Goal: Feedback & Contribution: Leave review/rating

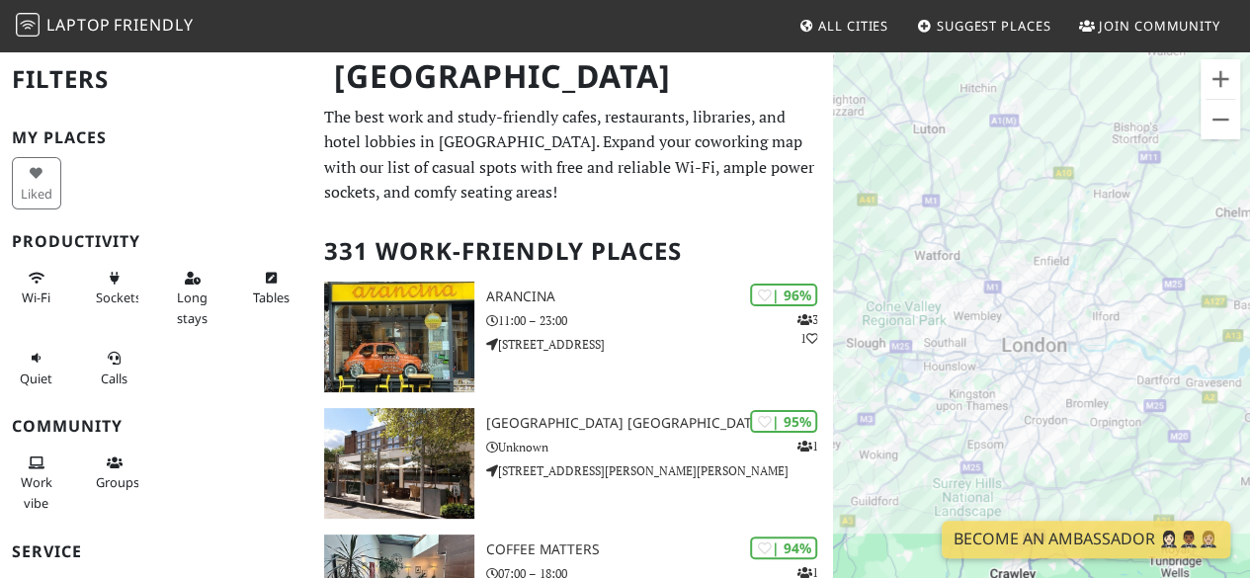
click at [923, 29] on icon at bounding box center [925, 27] width 16 height 13
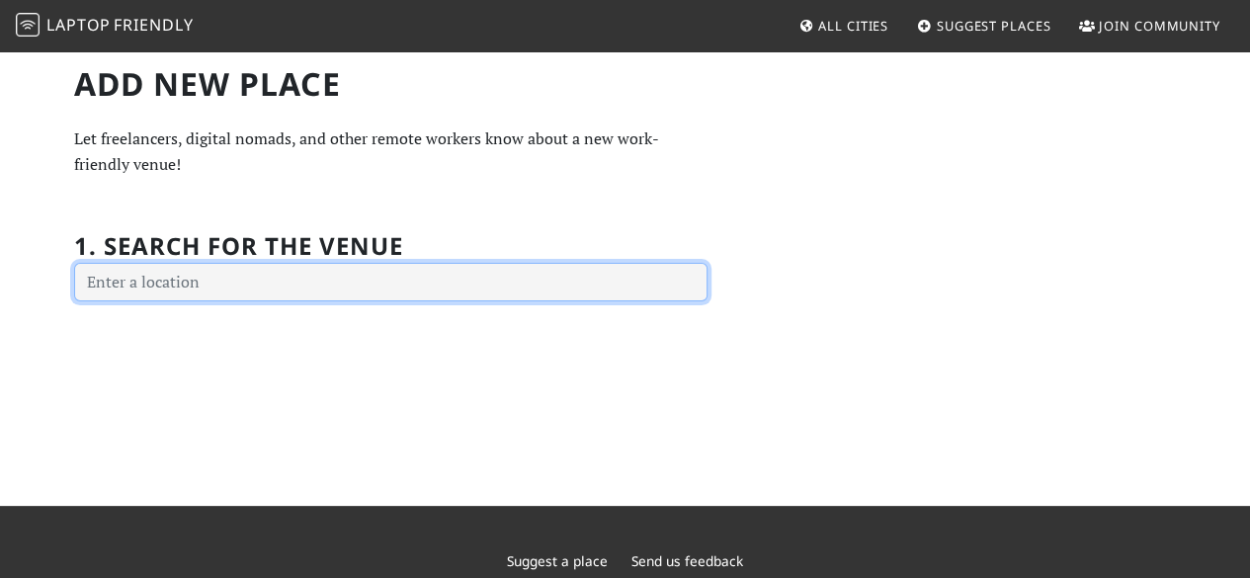
click at [387, 288] on input "text" at bounding box center [391, 283] width 634 height 40
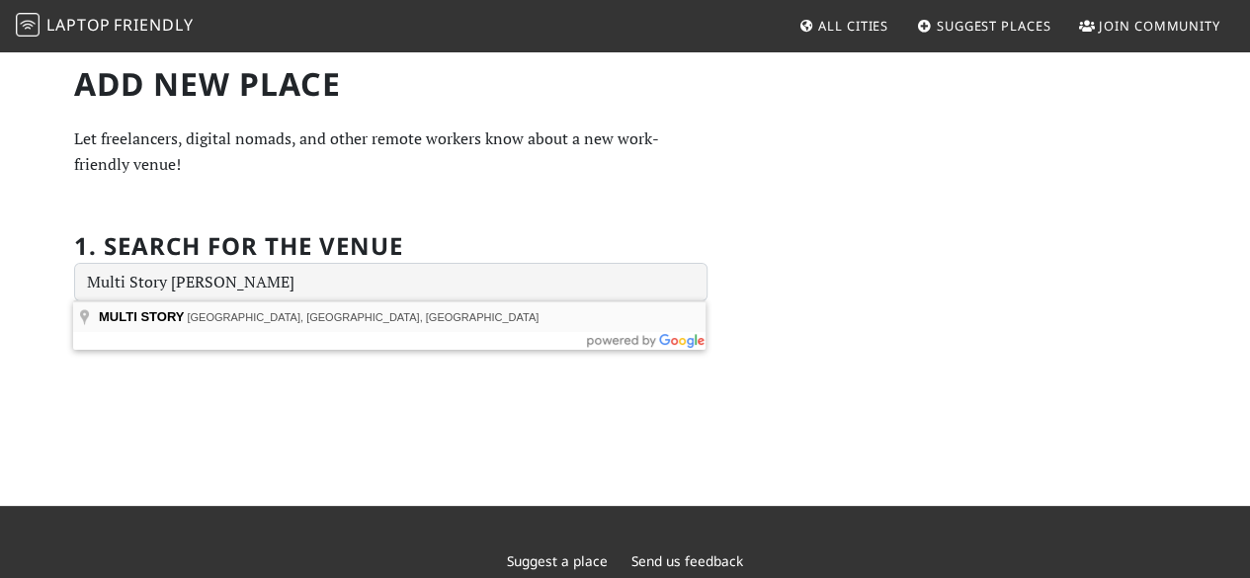
type input "MULTI STORY, Rye Lane, London, UK"
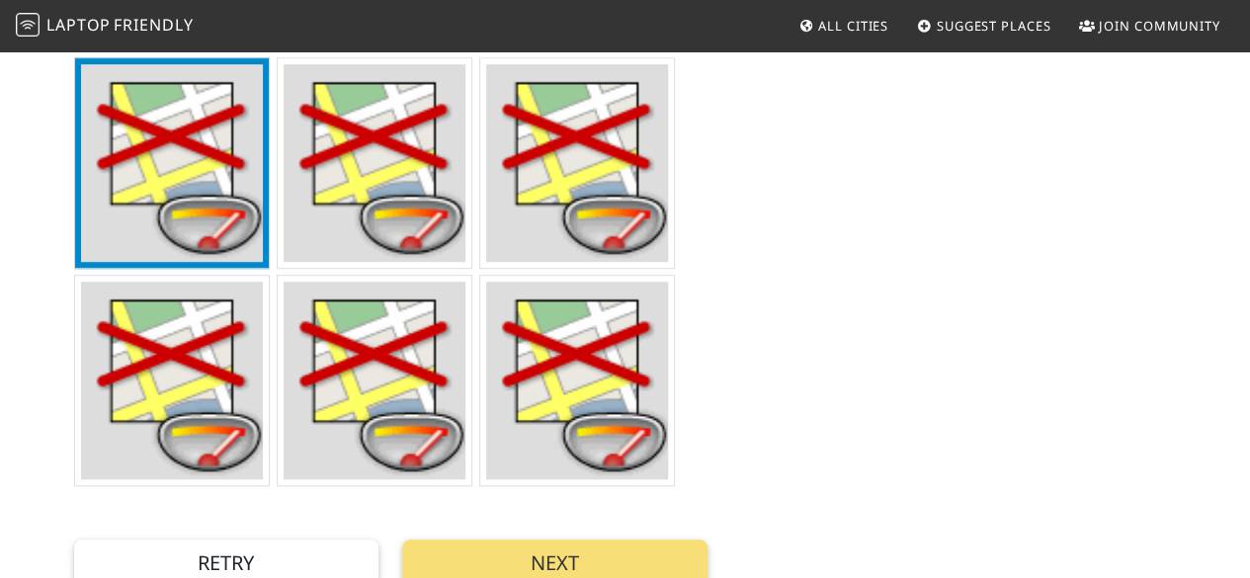
scroll to position [615, 0]
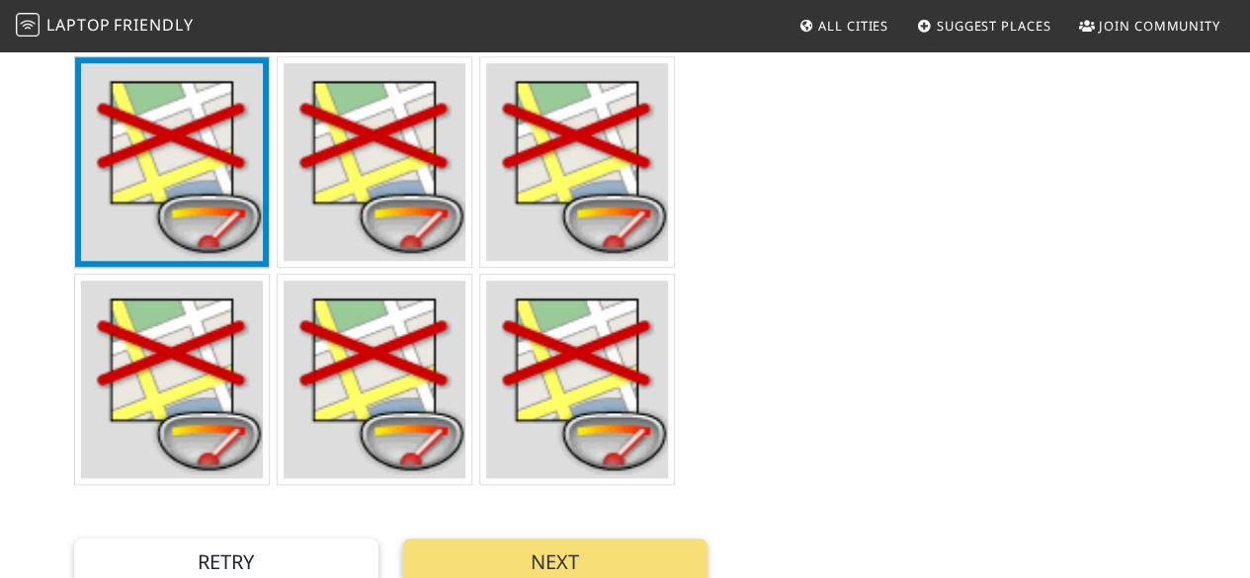
click at [224, 379] on img at bounding box center [172, 380] width 183 height 198
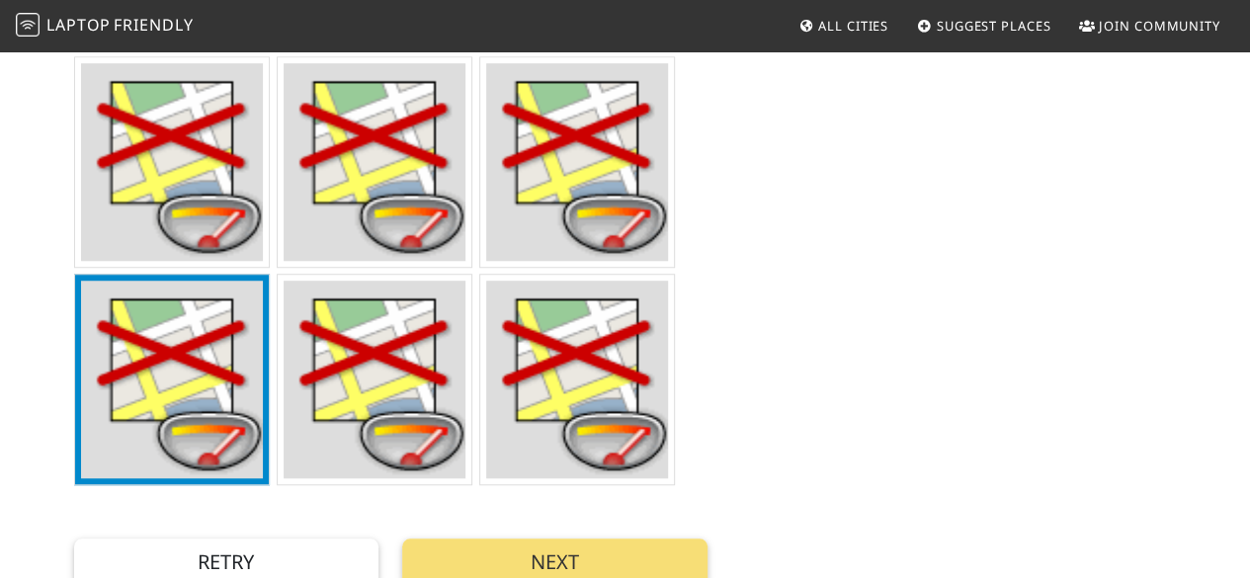
click at [365, 371] on img at bounding box center [375, 380] width 183 height 198
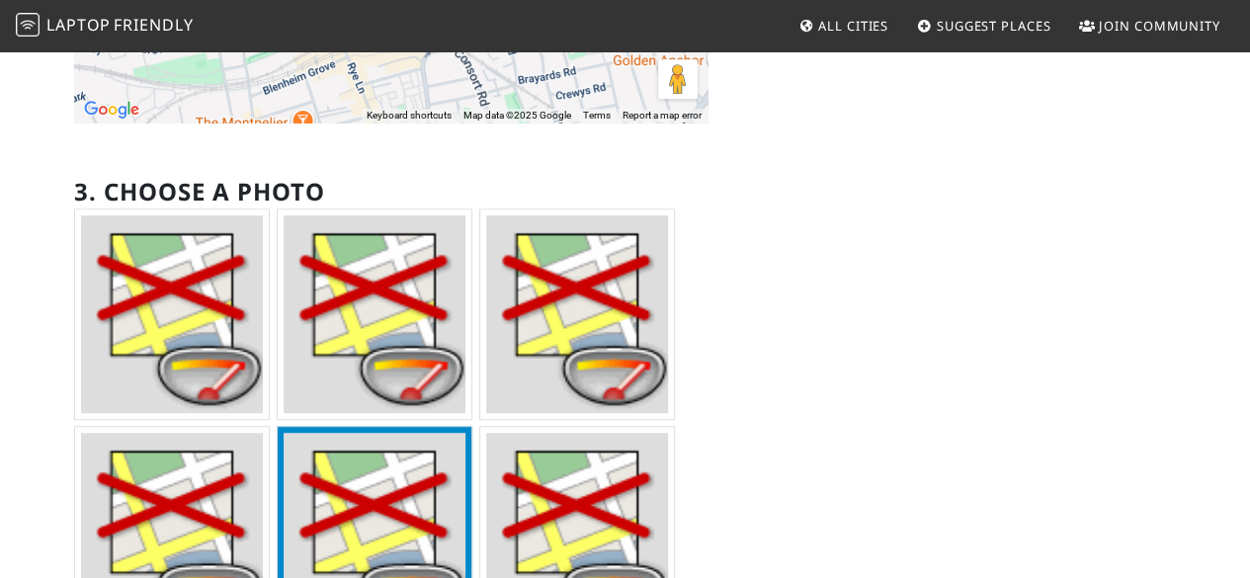
scroll to position [464, 0]
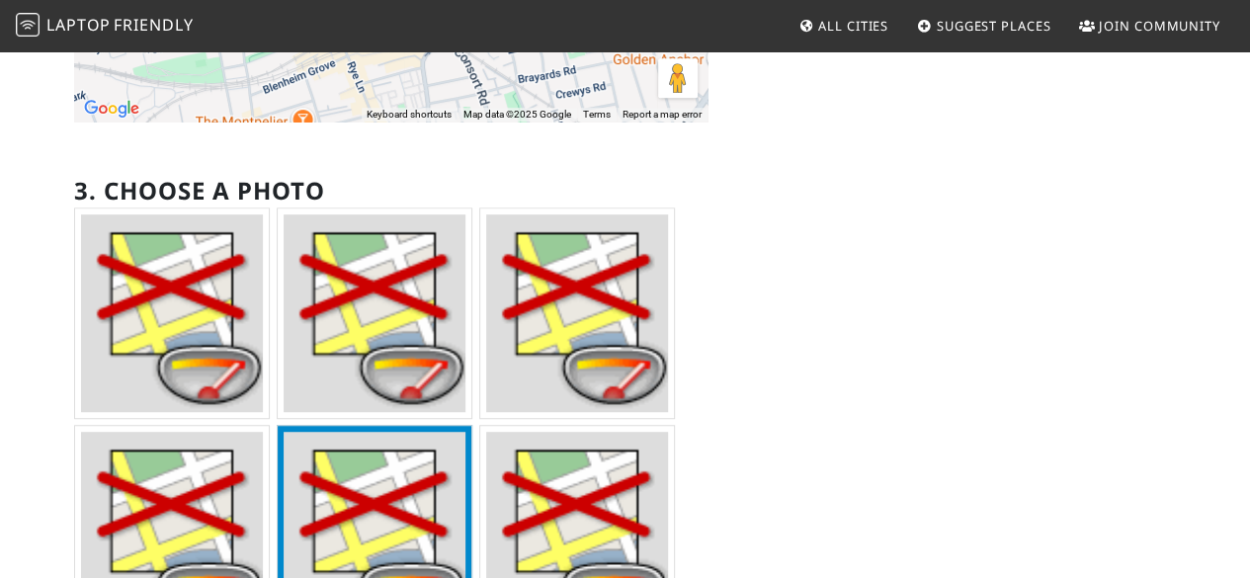
click at [235, 329] on img at bounding box center [172, 314] width 183 height 198
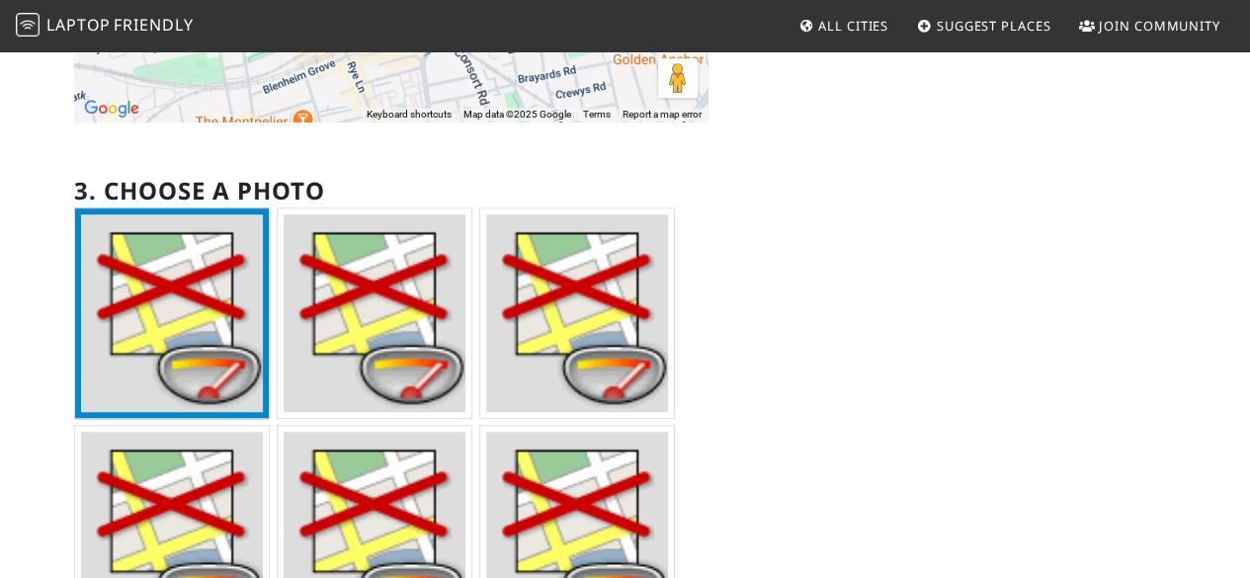
click at [348, 349] on img at bounding box center [375, 314] width 183 height 198
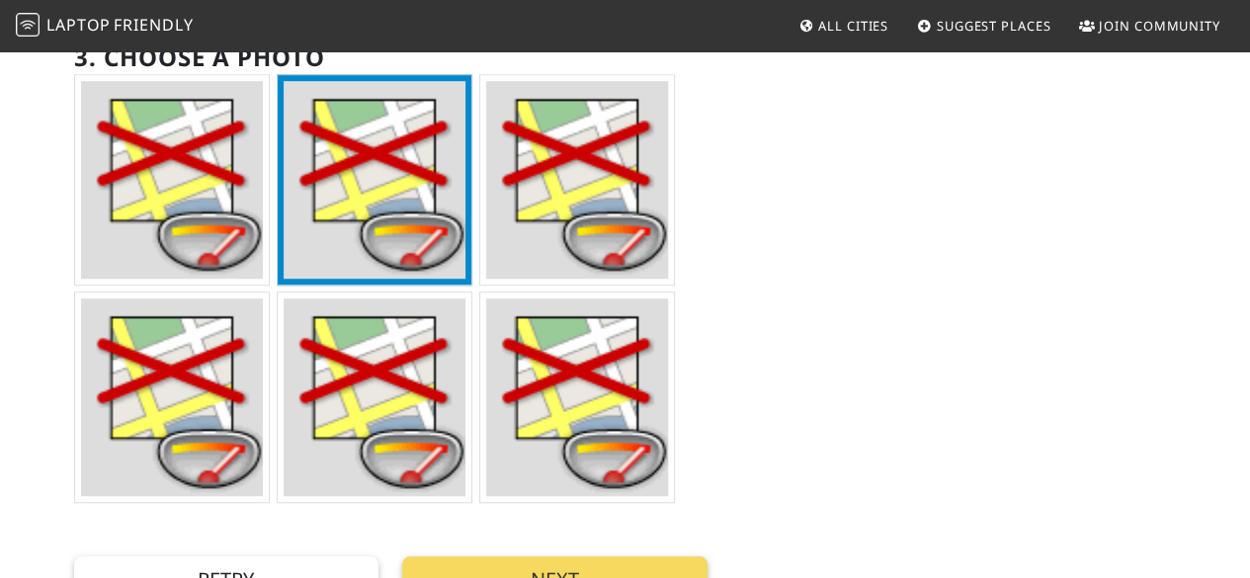
scroll to position [743, 0]
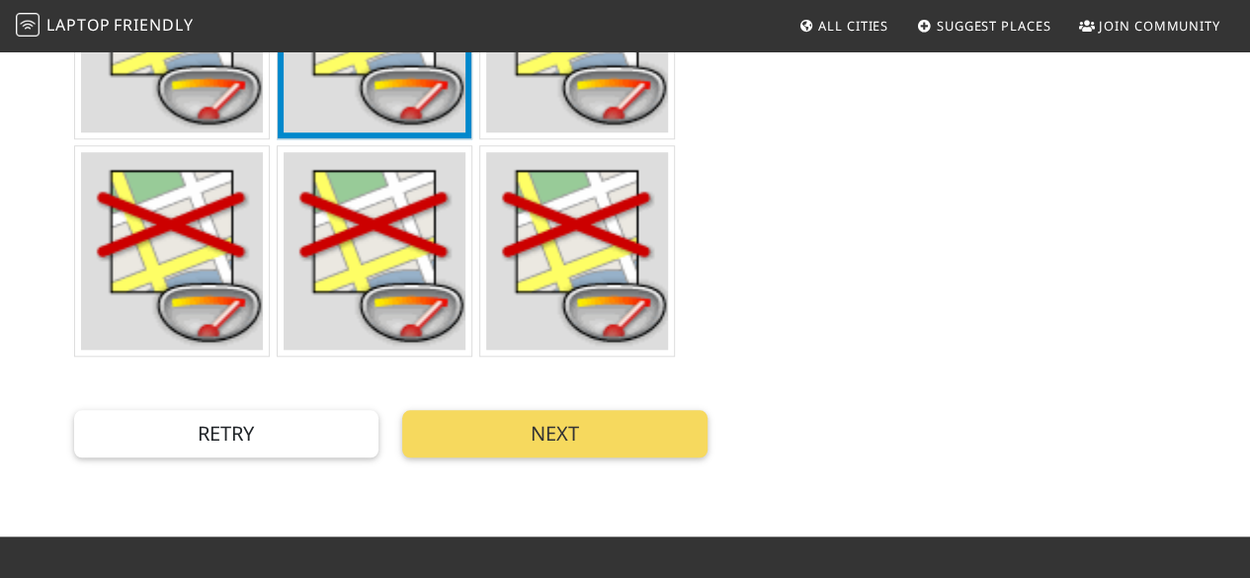
click at [496, 438] on button "Next" at bounding box center [554, 433] width 305 height 47
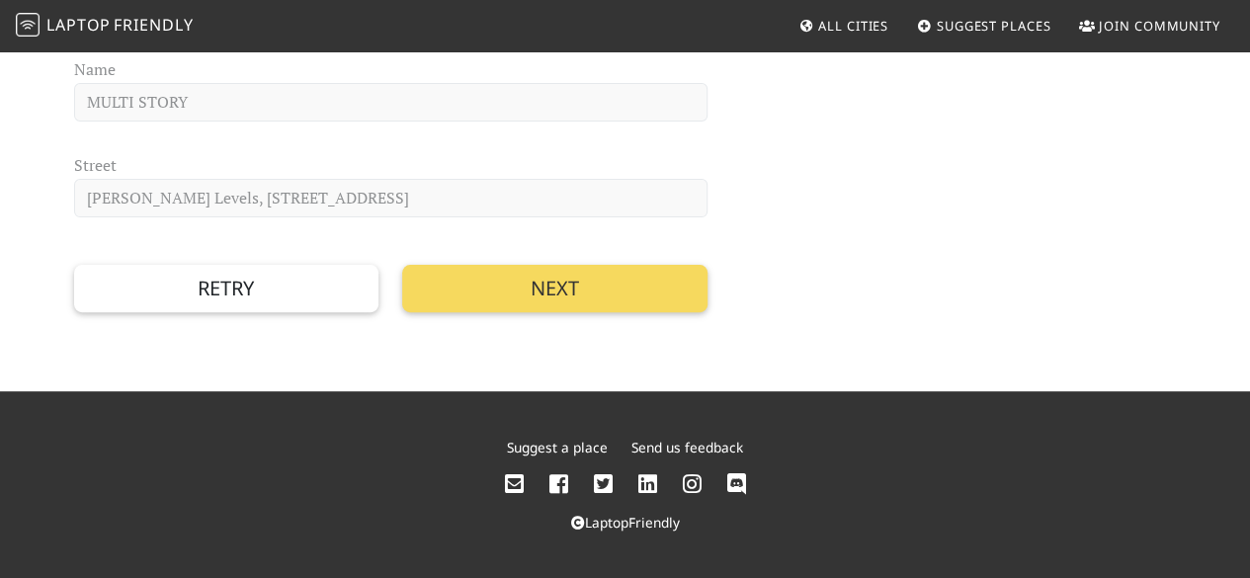
scroll to position [59, 0]
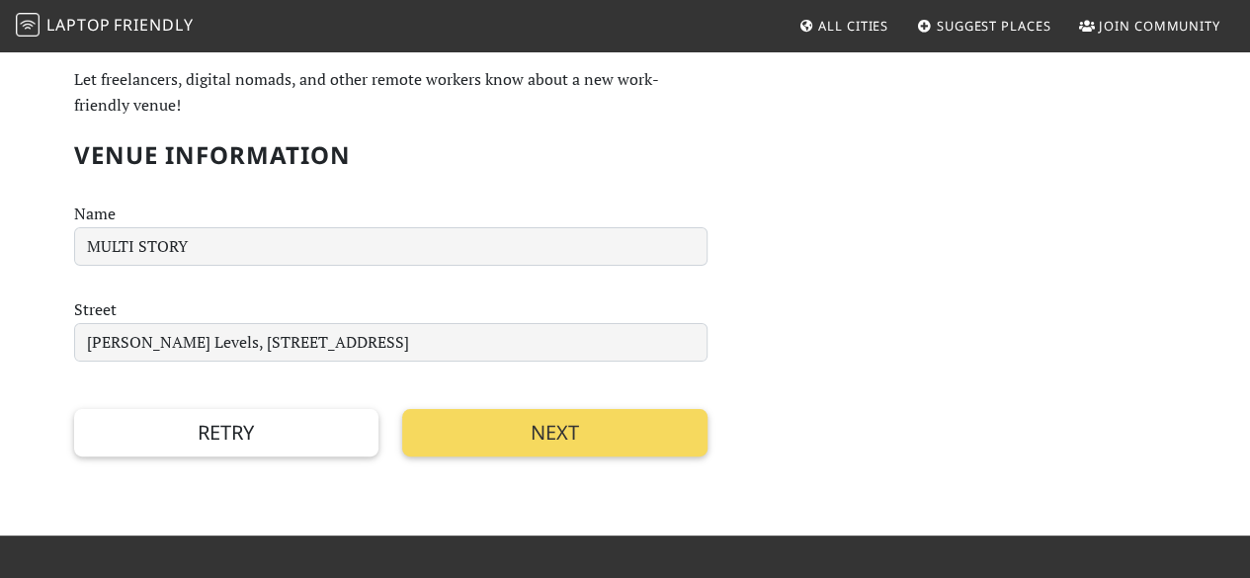
click at [496, 438] on button "Next" at bounding box center [554, 432] width 305 height 47
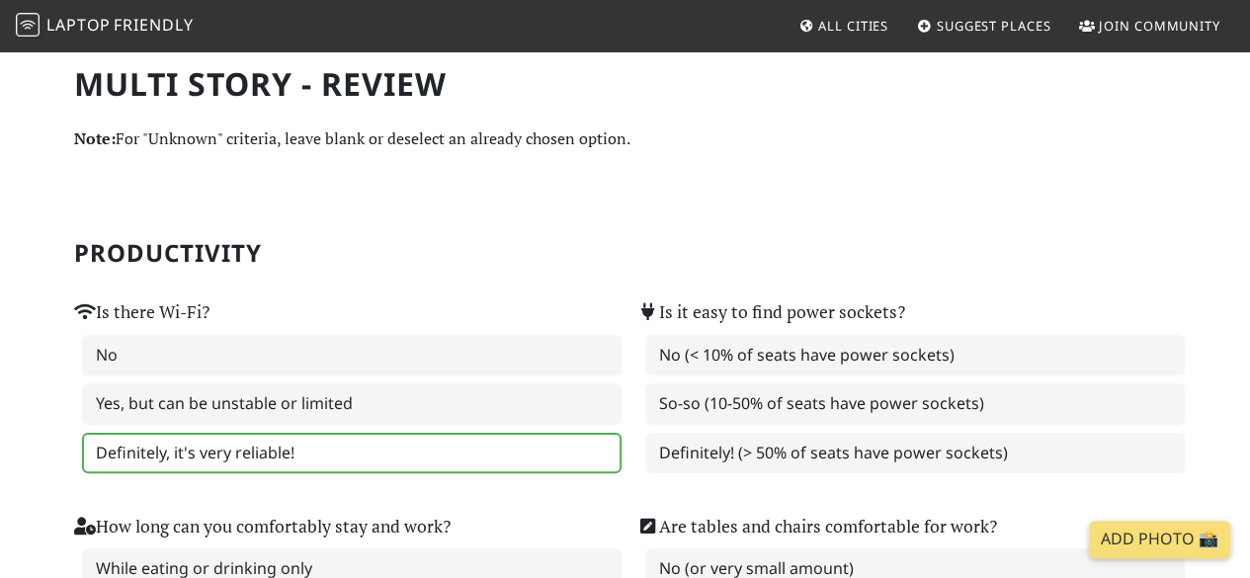
click at [358, 440] on label "Definitely, it's very reliable!" at bounding box center [352, 454] width 540 height 42
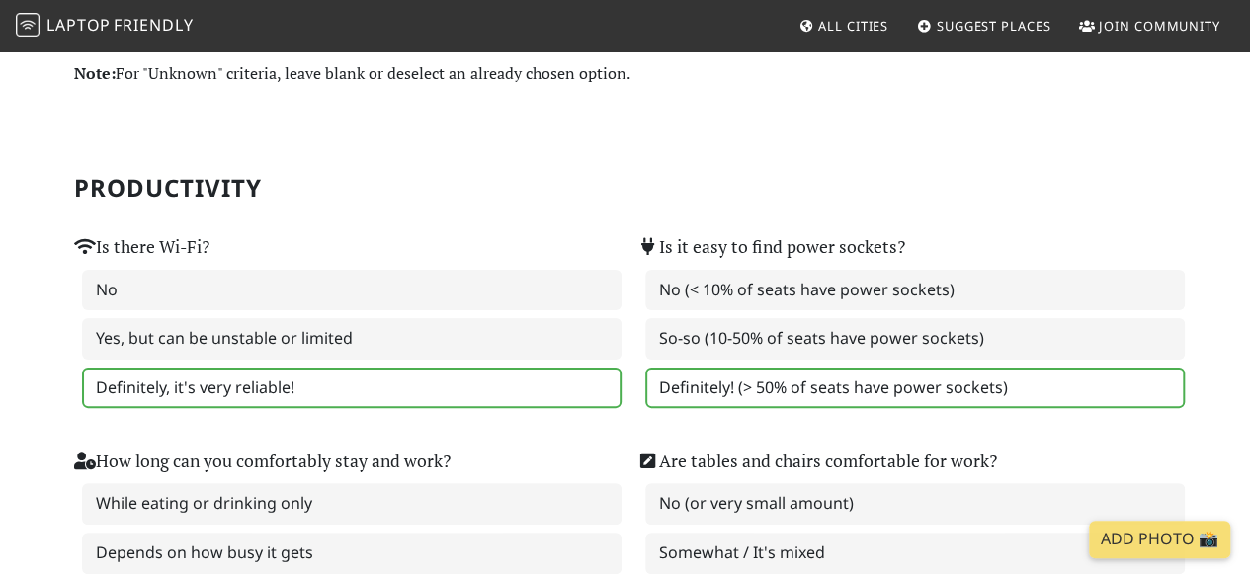
click at [870, 395] on label "Definitely! (> 50% of seats have power sockets)" at bounding box center [915, 389] width 540 height 42
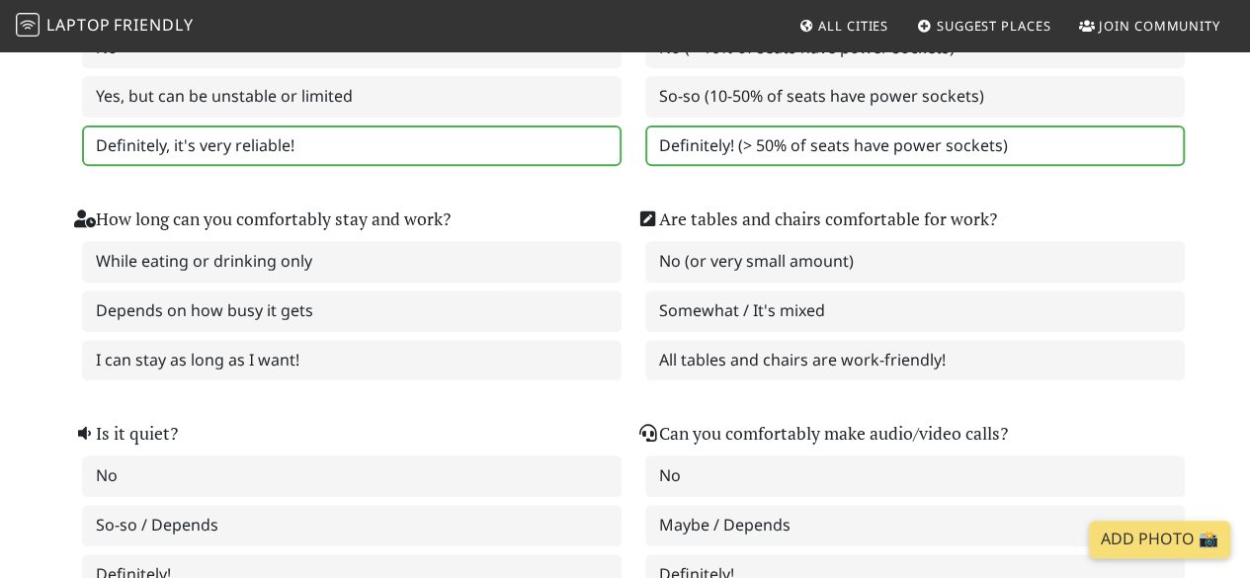
scroll to position [308, 0]
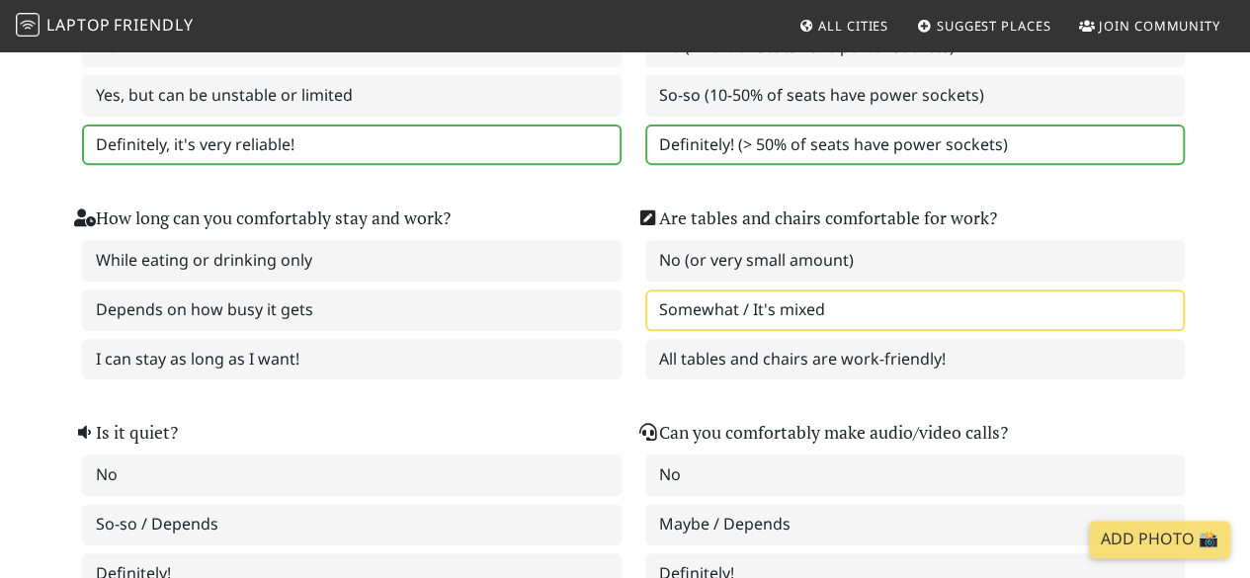
click at [814, 327] on label "Somewhat / It's mixed" at bounding box center [915, 311] width 540 height 42
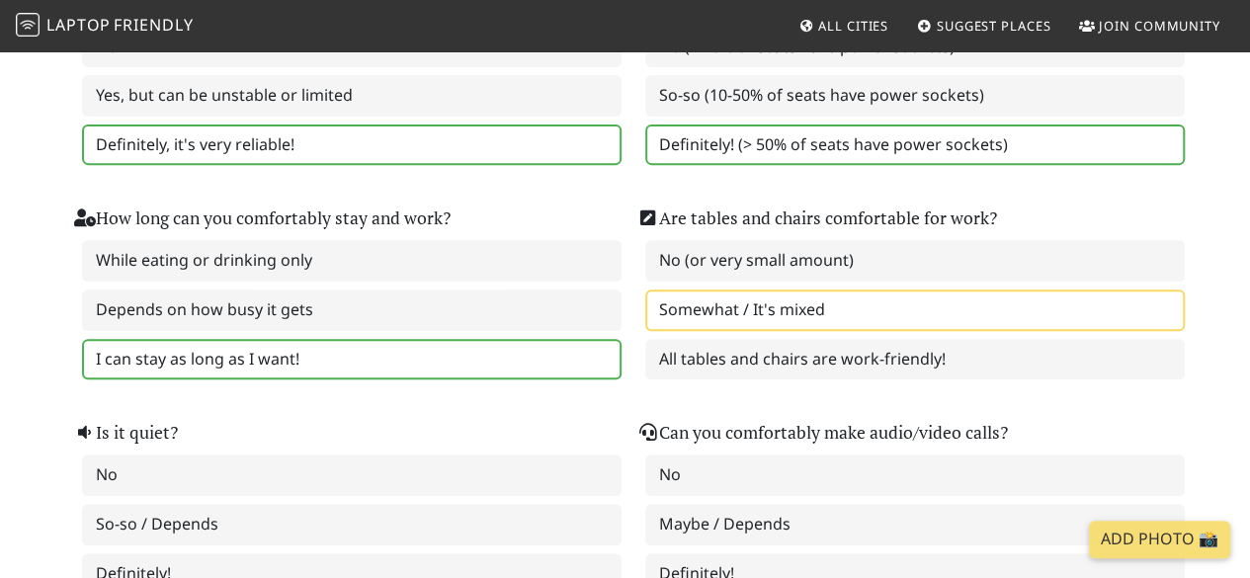
click at [469, 366] on label "I can stay as long as I want!" at bounding box center [352, 360] width 540 height 42
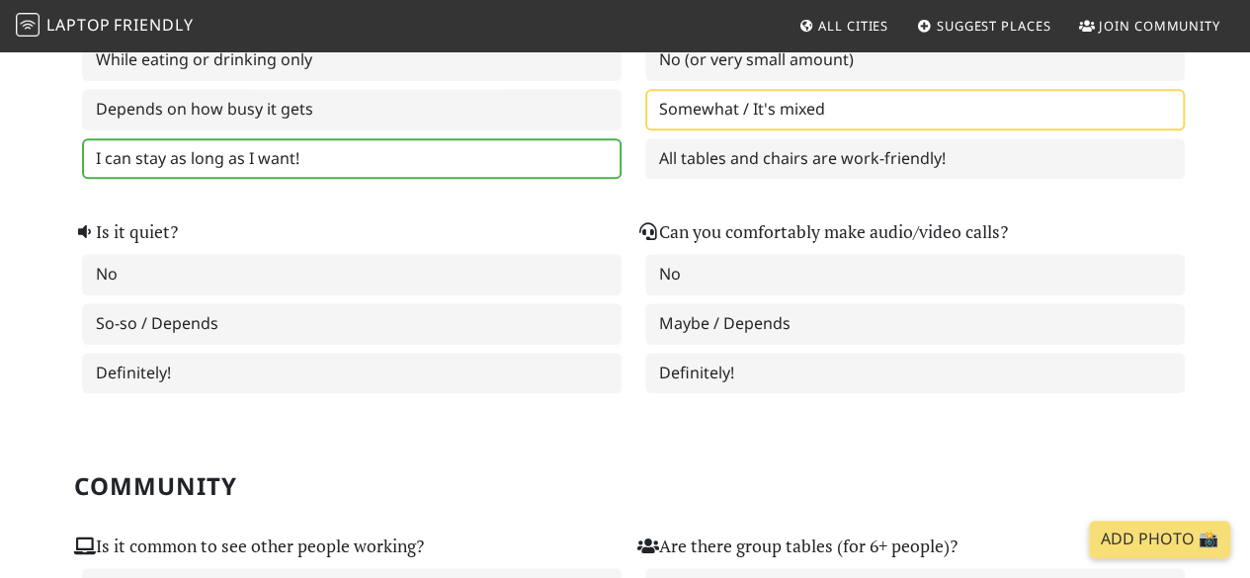
scroll to position [510, 0]
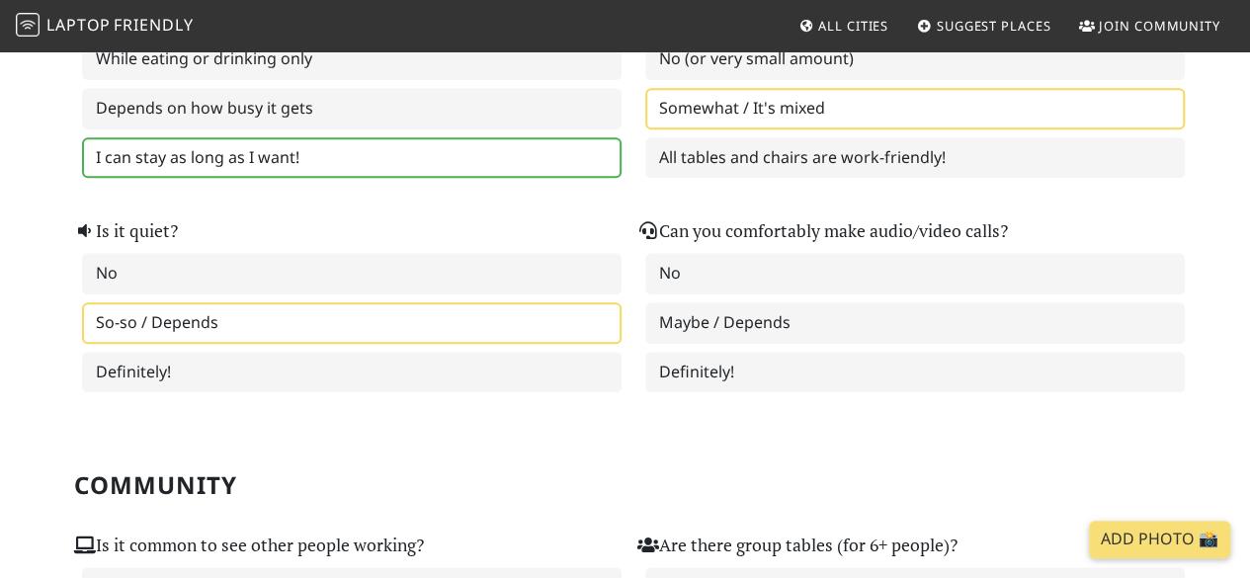
click at [510, 321] on label "So-so / Depends" at bounding box center [352, 323] width 540 height 42
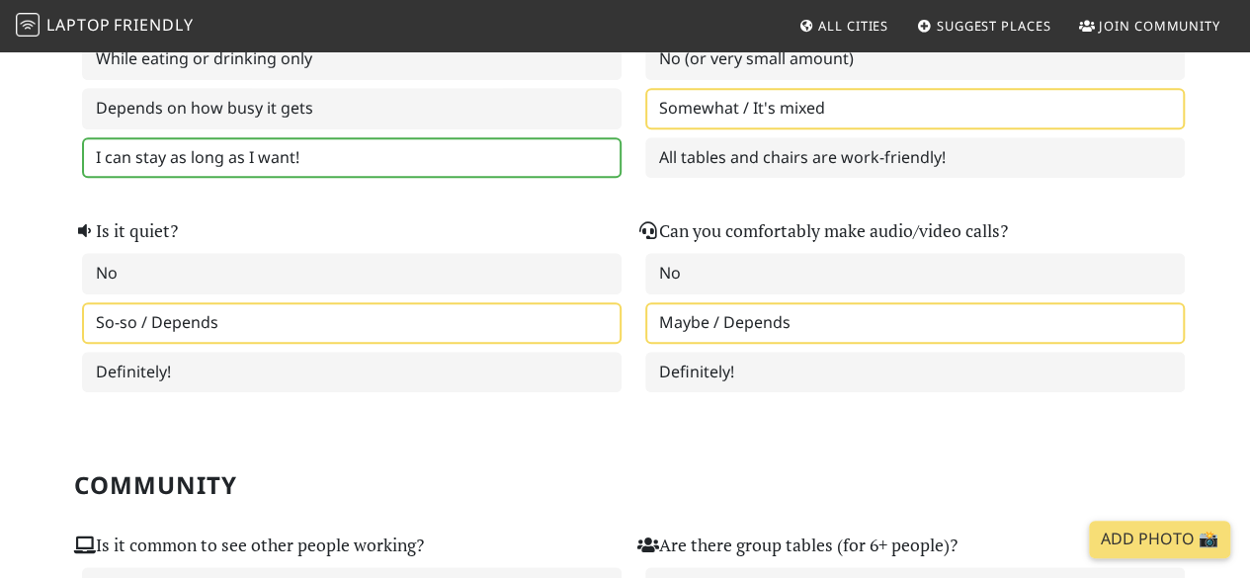
click at [779, 320] on label "Maybe / Depends" at bounding box center [915, 323] width 540 height 42
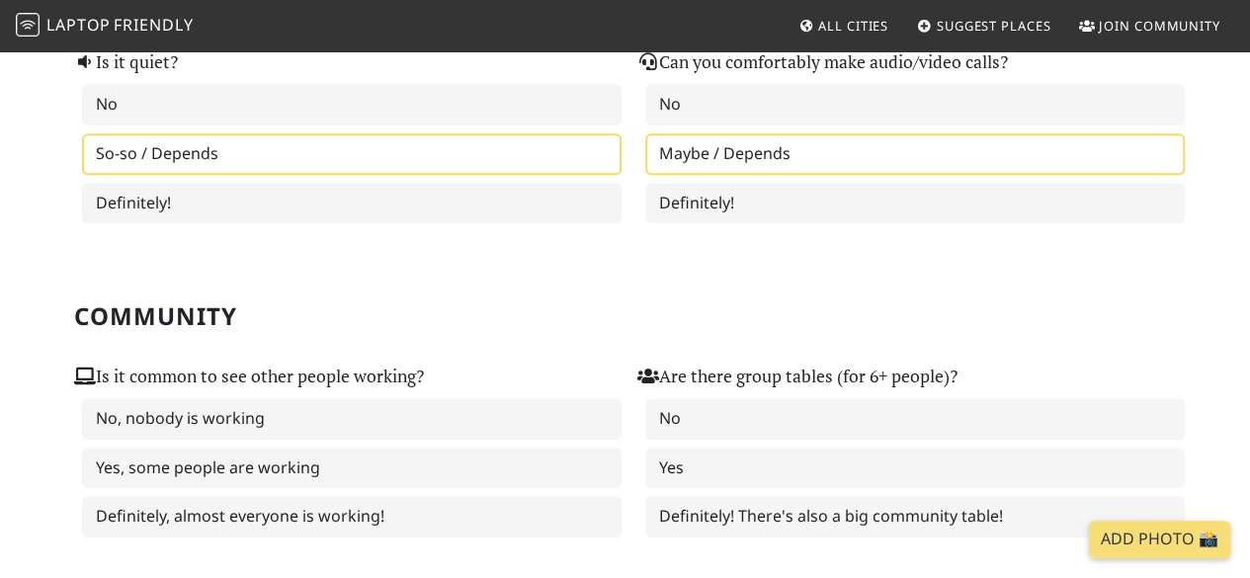
scroll to position [804, 0]
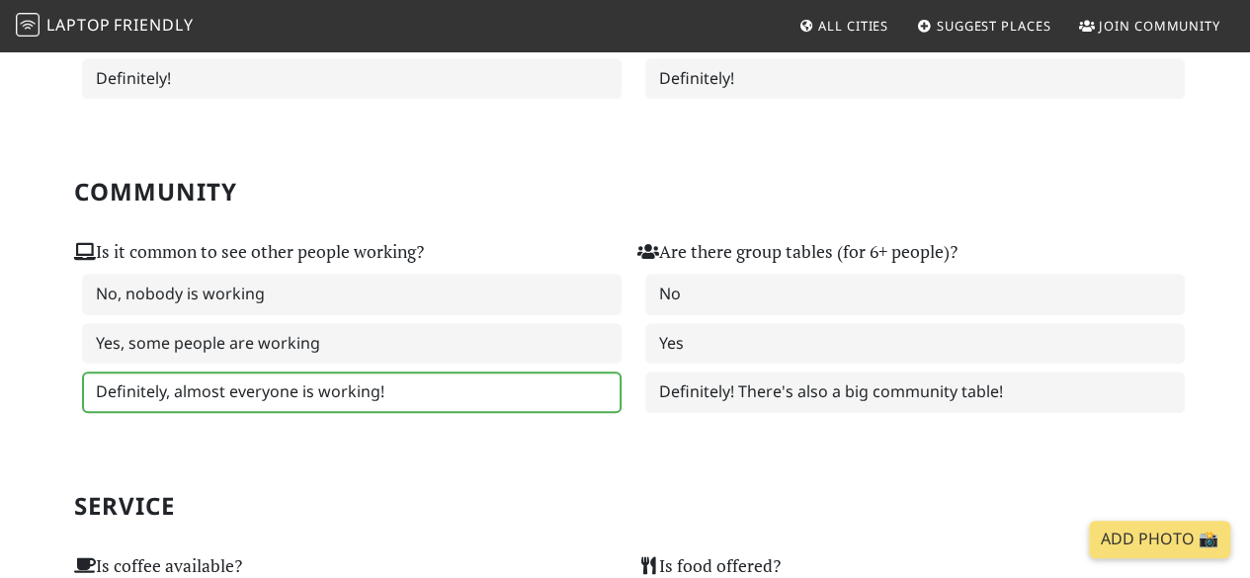
click at [496, 377] on label "Definitely, almost everyone is working!" at bounding box center [352, 393] width 540 height 42
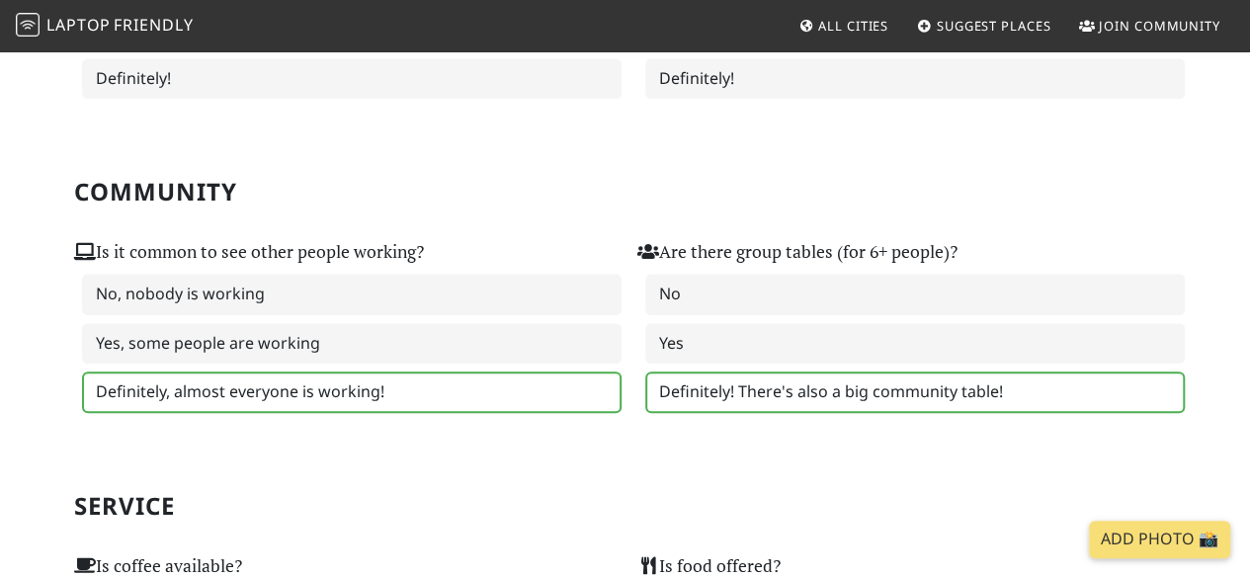
click at [690, 393] on label "Definitely! There's also a big community table!" at bounding box center [915, 393] width 540 height 42
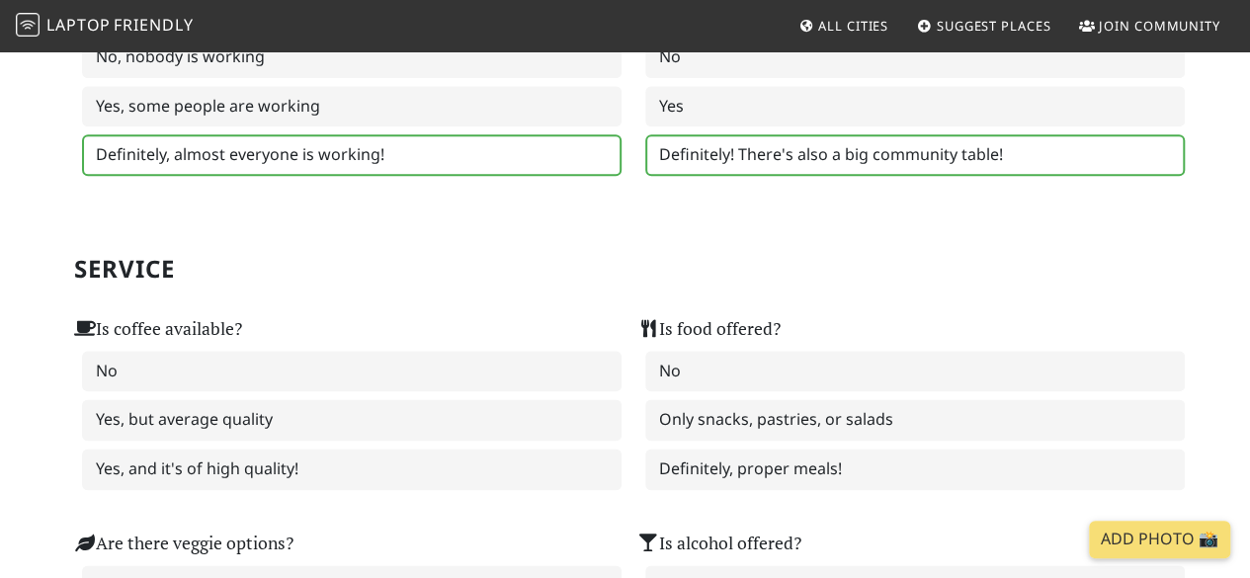
scroll to position [1053, 0]
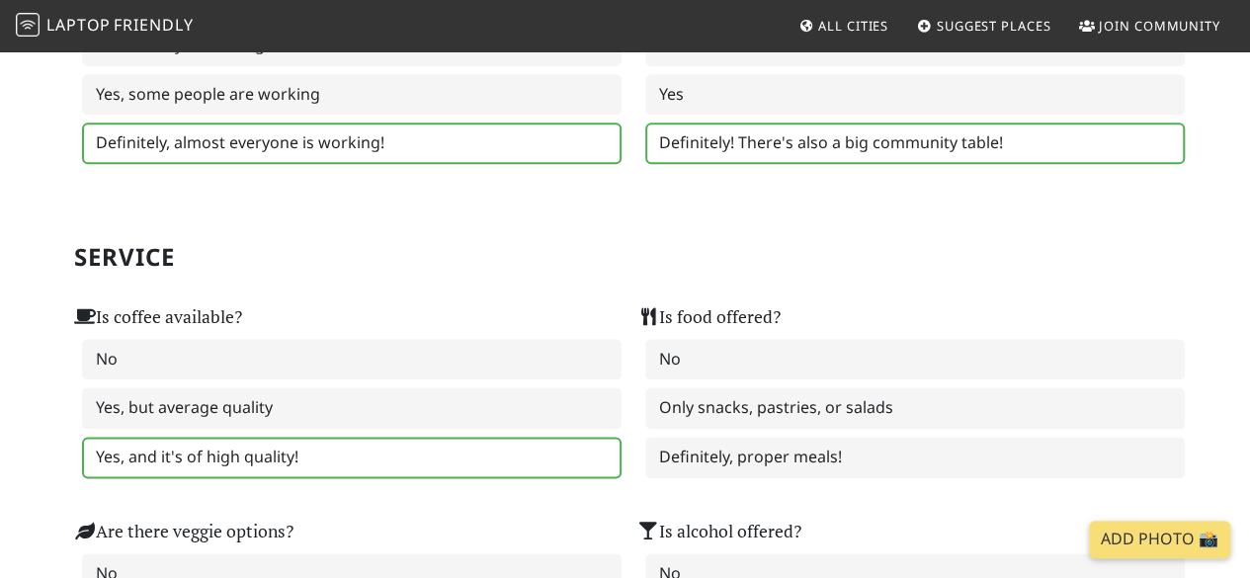
click at [358, 457] on label "Yes, and it's of high quality!" at bounding box center [352, 458] width 540 height 42
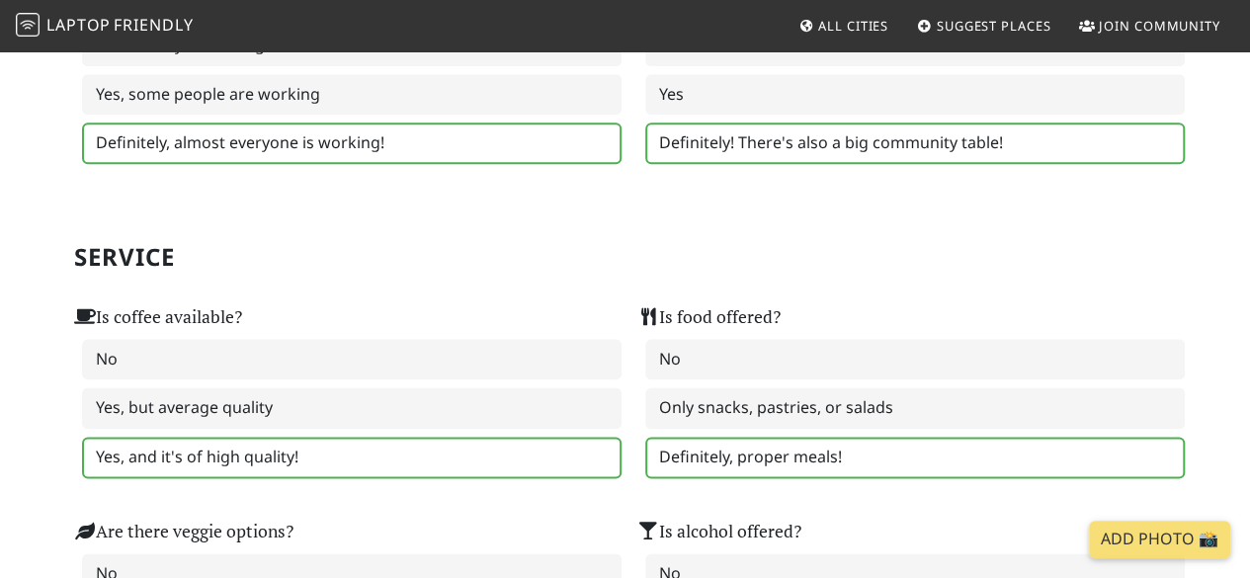
click at [870, 462] on label "Definitely, proper meals!" at bounding box center [915, 458] width 540 height 42
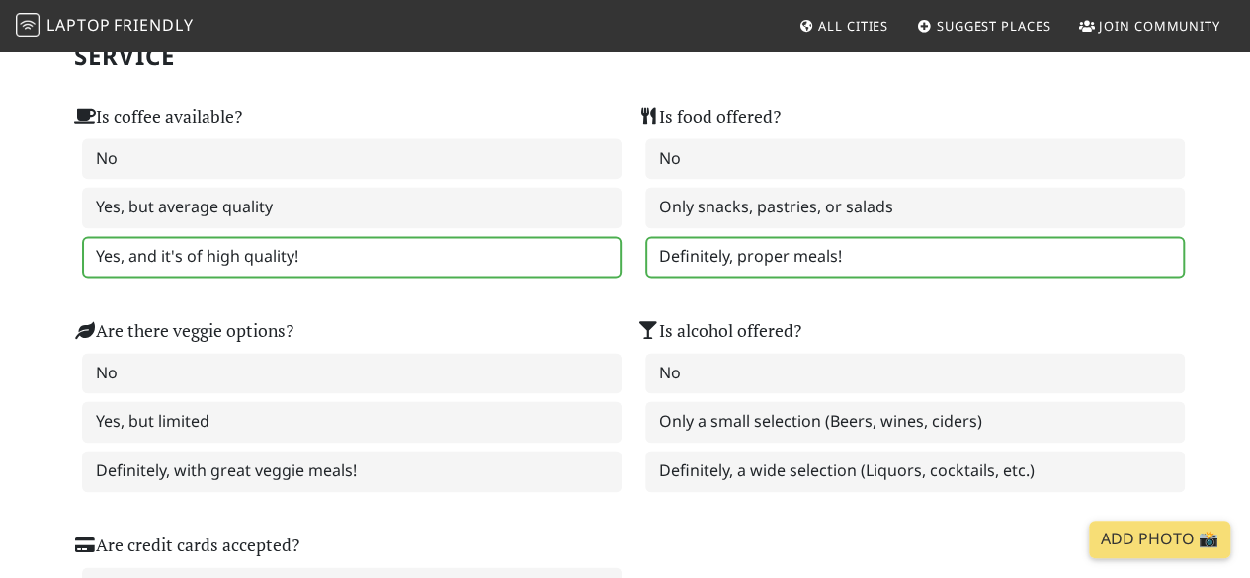
scroll to position [1254, 0]
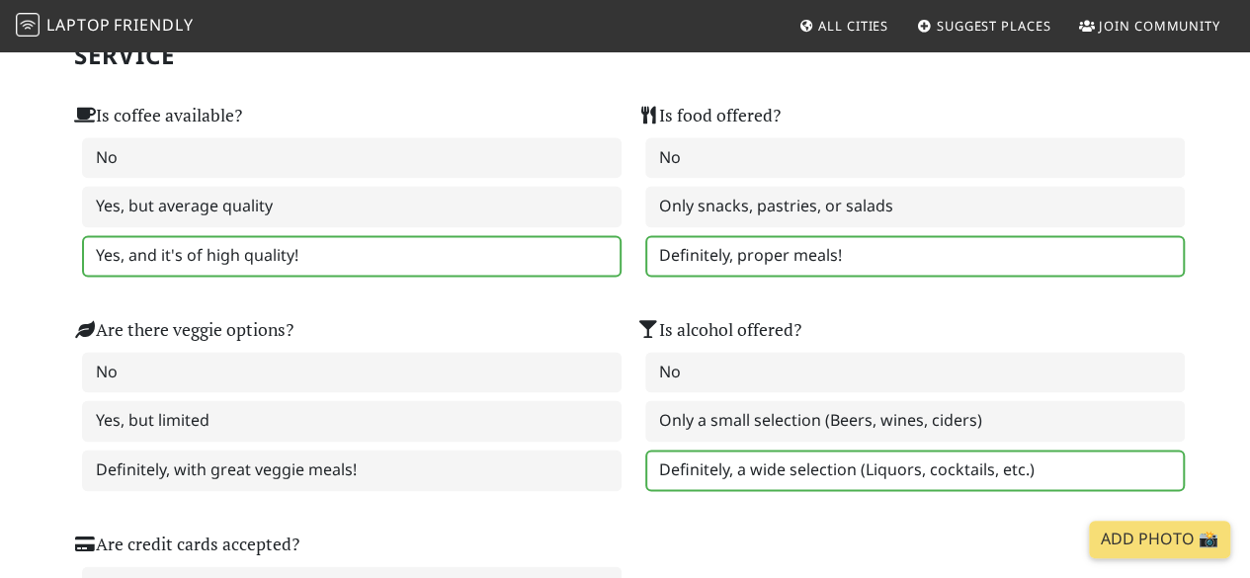
click at [825, 477] on label "Definitely, a wide selection (Liquors, cocktails, etc.)" at bounding box center [915, 471] width 540 height 42
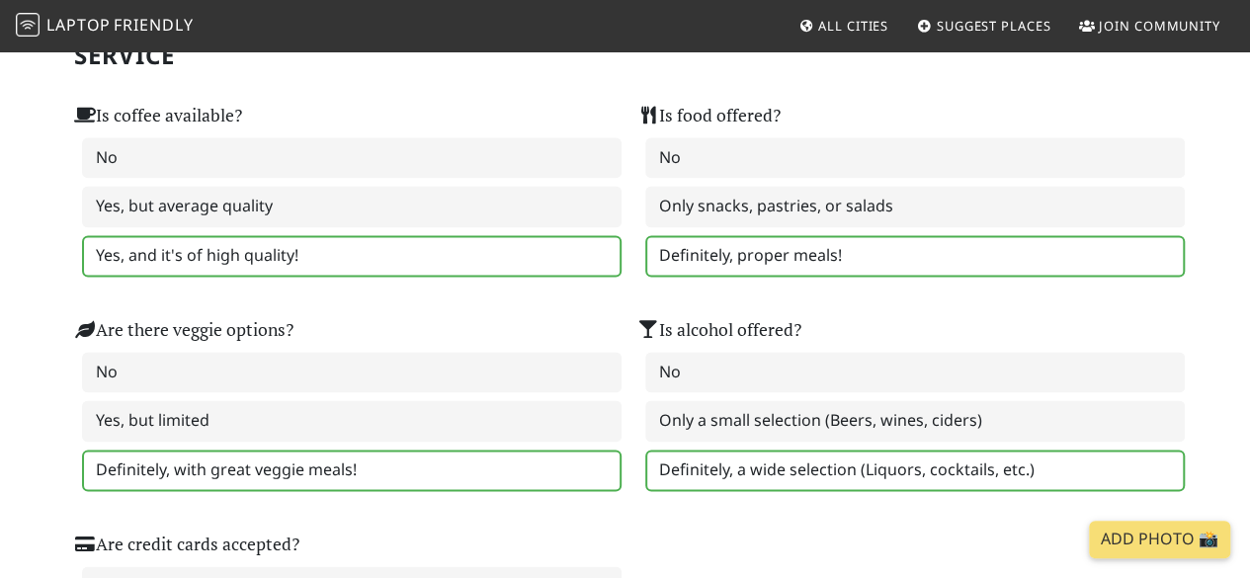
click at [476, 473] on label "Definitely, with great veggie meals!" at bounding box center [352, 471] width 540 height 42
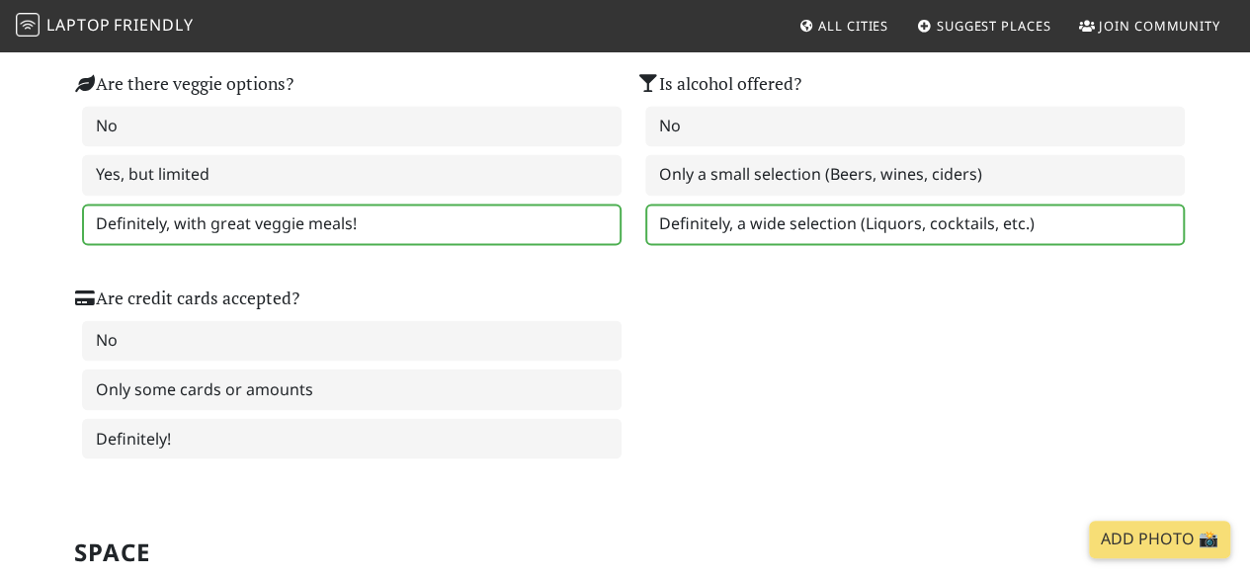
scroll to position [1502, 0]
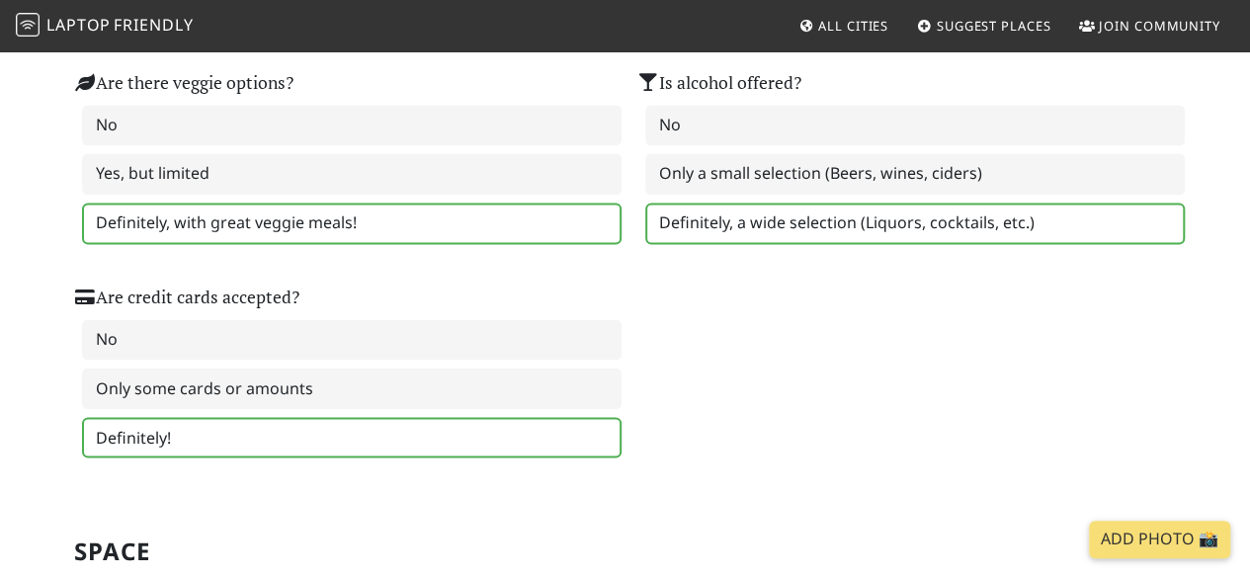
click at [469, 445] on label "Definitely!" at bounding box center [352, 438] width 540 height 42
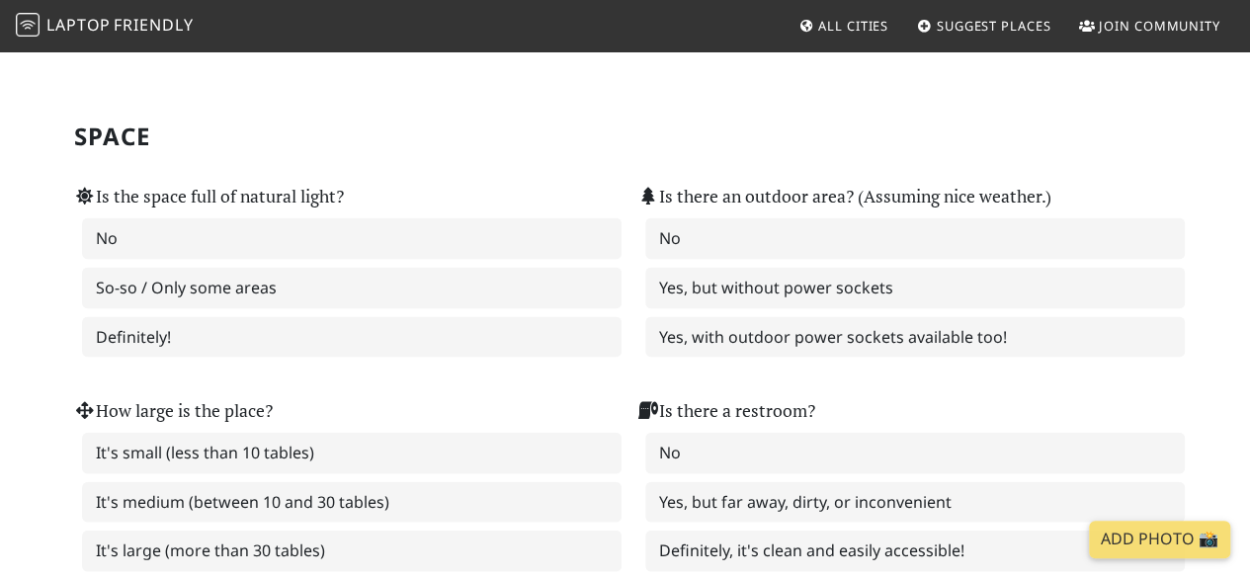
scroll to position [1927, 0]
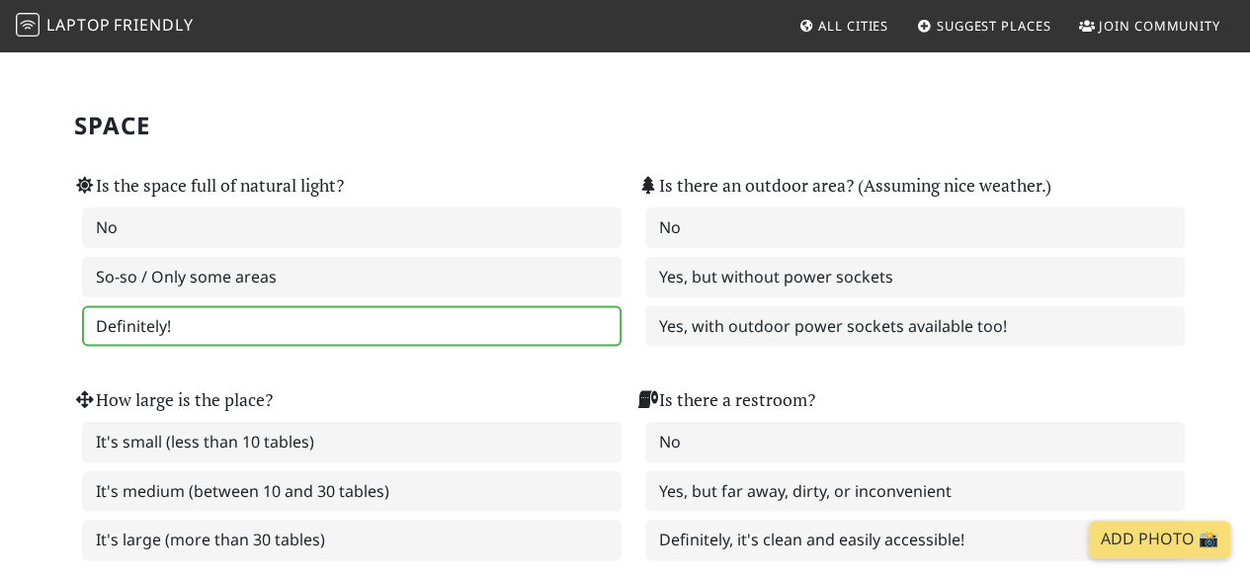
click at [528, 342] on label "Definitely!" at bounding box center [352, 327] width 540 height 42
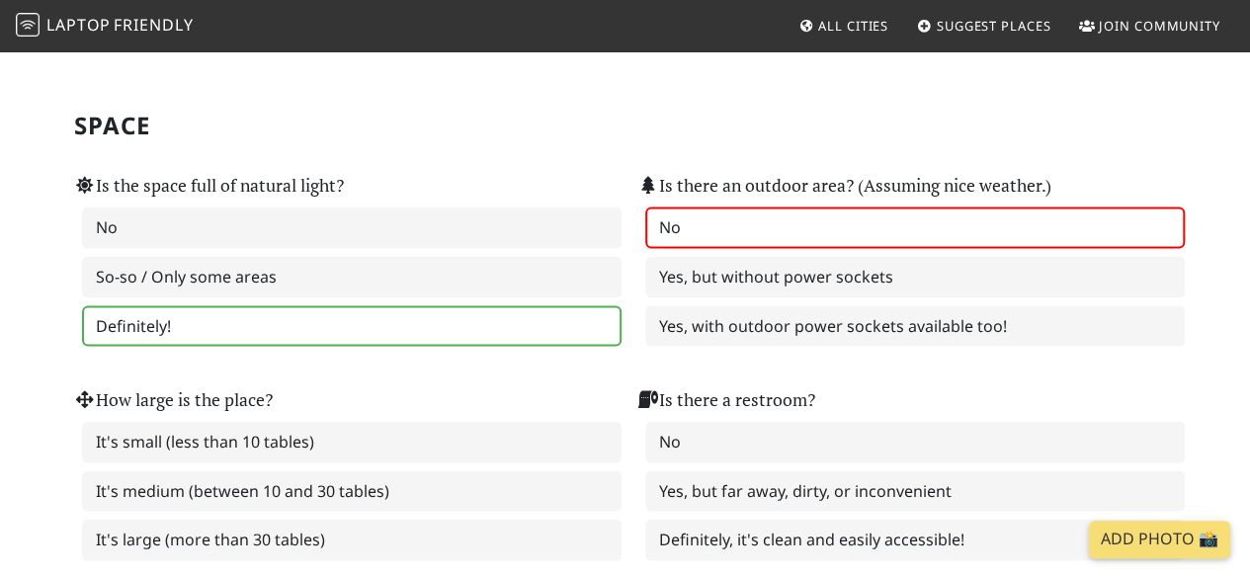
click at [781, 222] on label "No" at bounding box center [915, 229] width 540 height 42
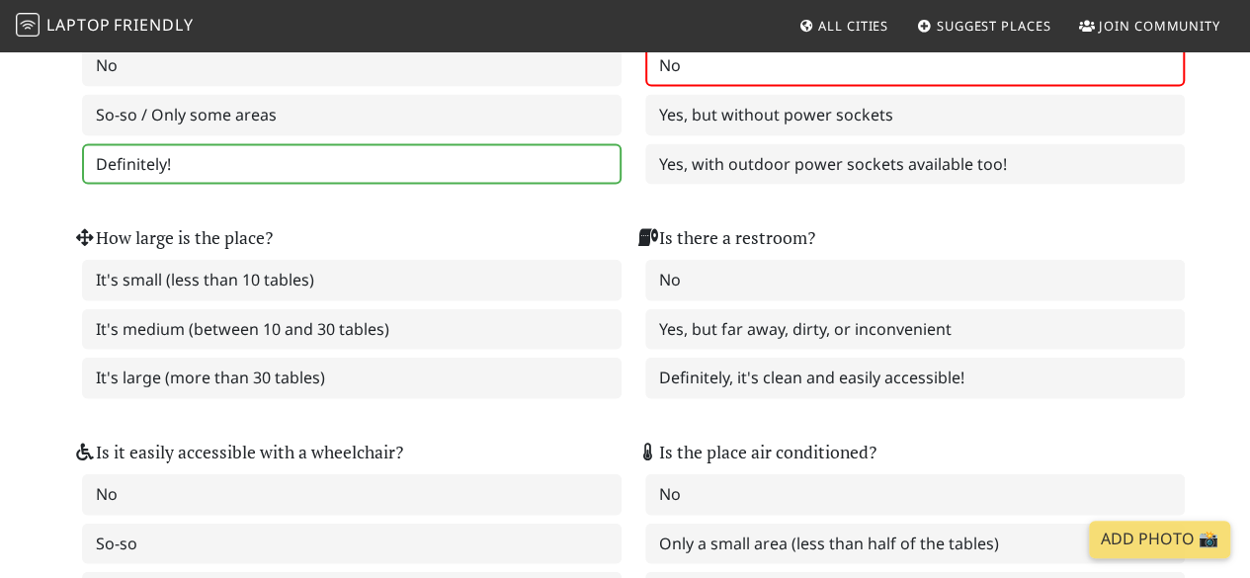
scroll to position [2115, 0]
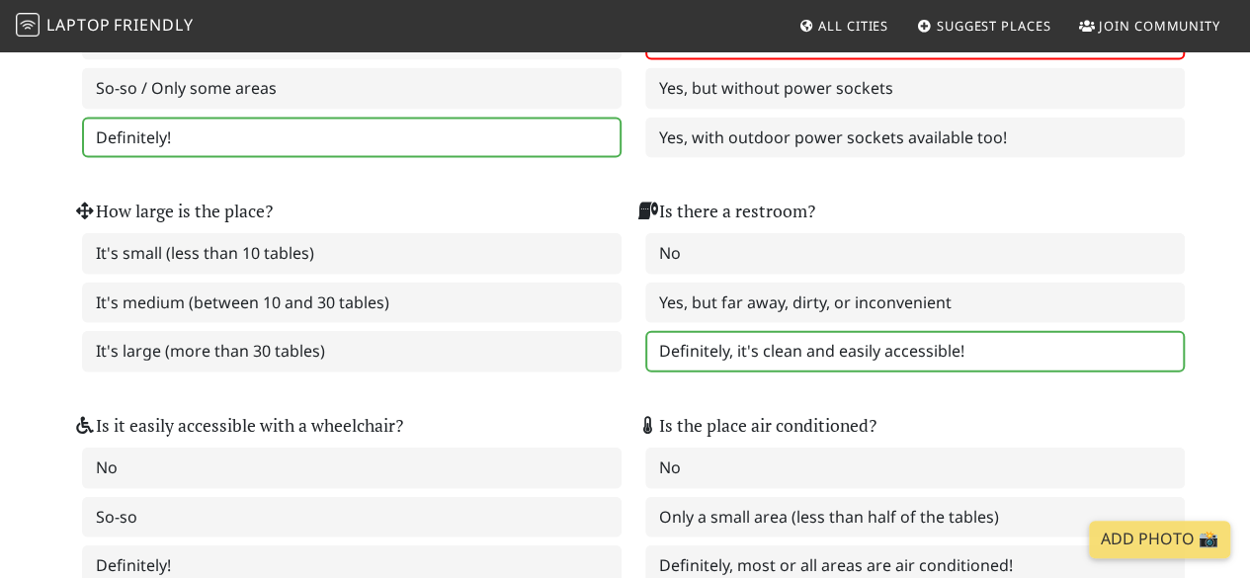
click at [729, 346] on label "Definitely, it's clean and easily accessible!" at bounding box center [915, 352] width 540 height 42
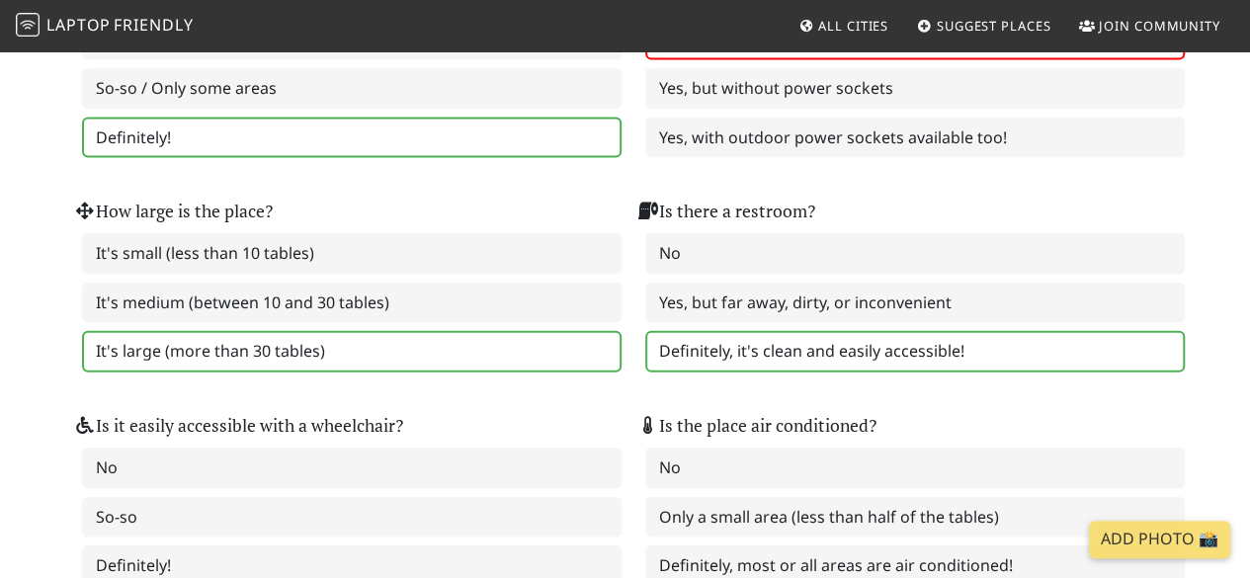
click at [551, 344] on label "It's large (more than 30 tables)" at bounding box center [352, 352] width 540 height 42
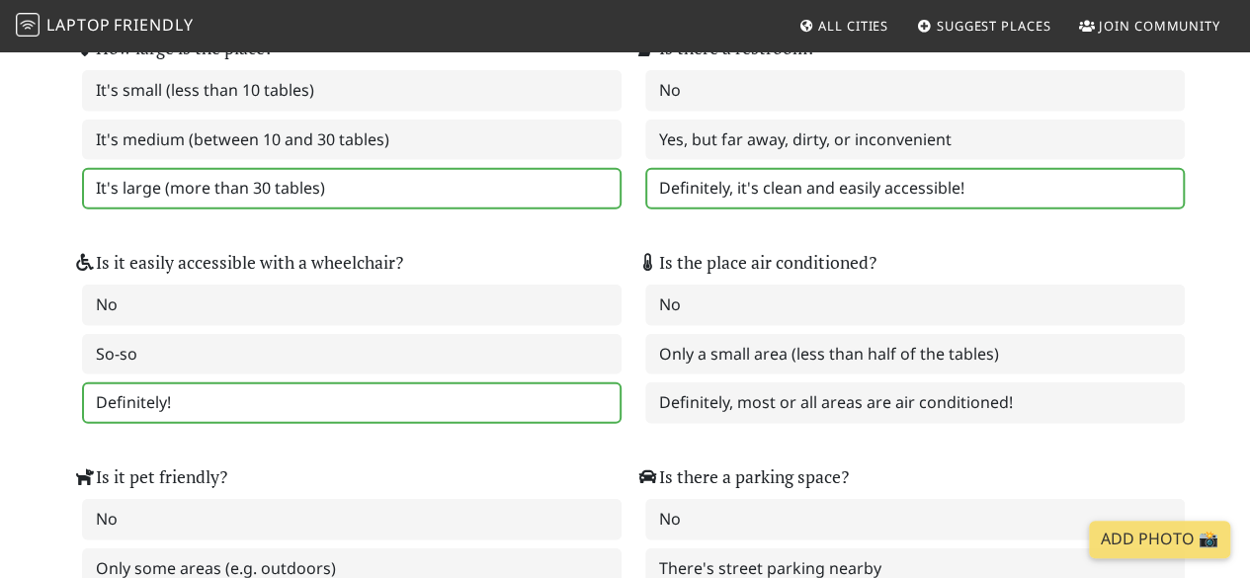
click at [560, 397] on label "Definitely!" at bounding box center [352, 404] width 540 height 42
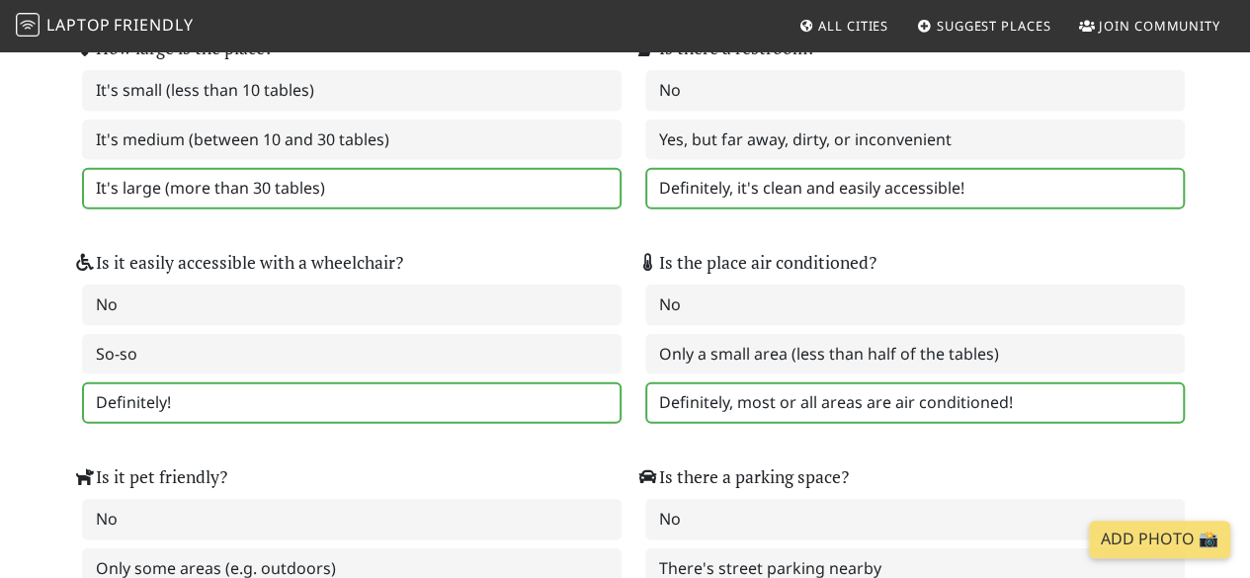
click at [691, 418] on label "Definitely, most or all areas are air conditioned!" at bounding box center [915, 404] width 540 height 42
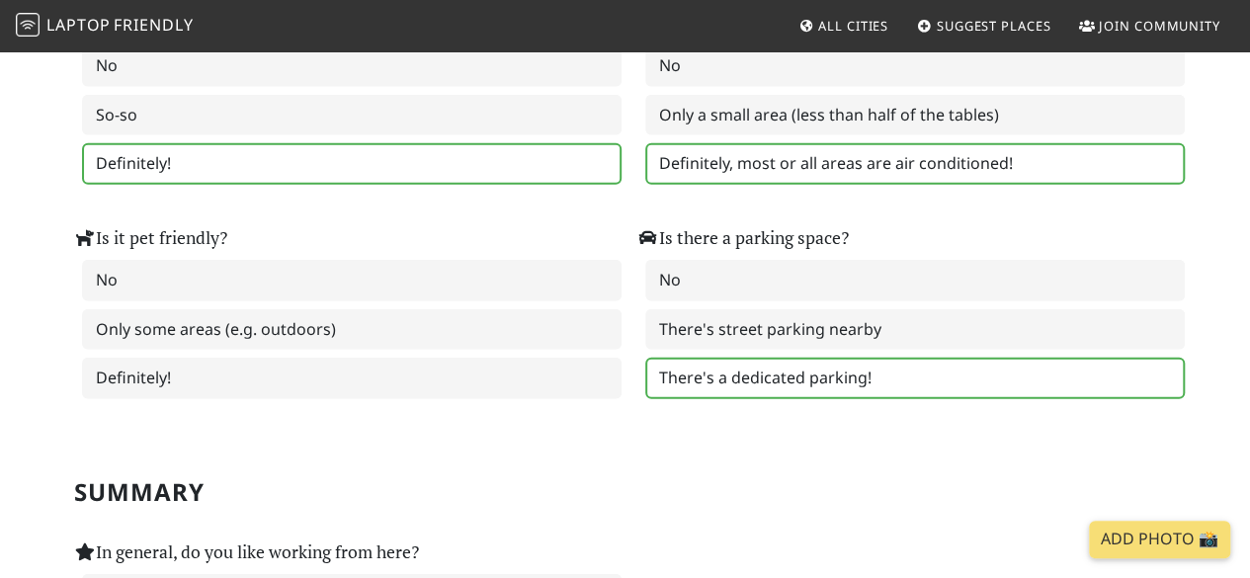
click at [726, 383] on label "There's a dedicated parking!" at bounding box center [915, 379] width 540 height 42
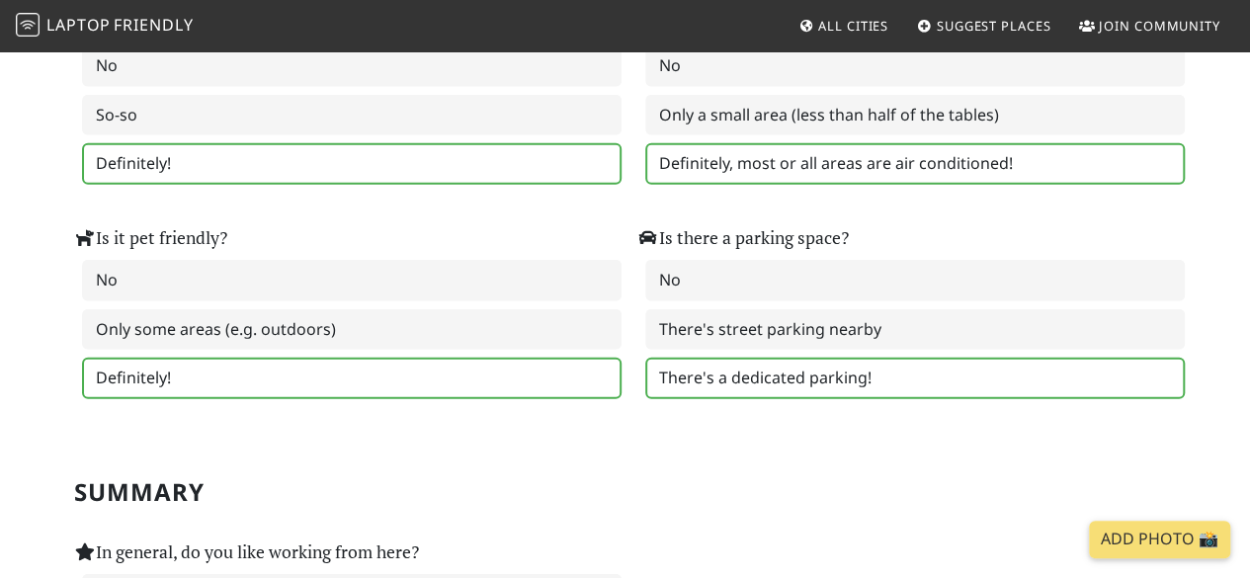
click at [501, 388] on label "Definitely!" at bounding box center [352, 379] width 540 height 42
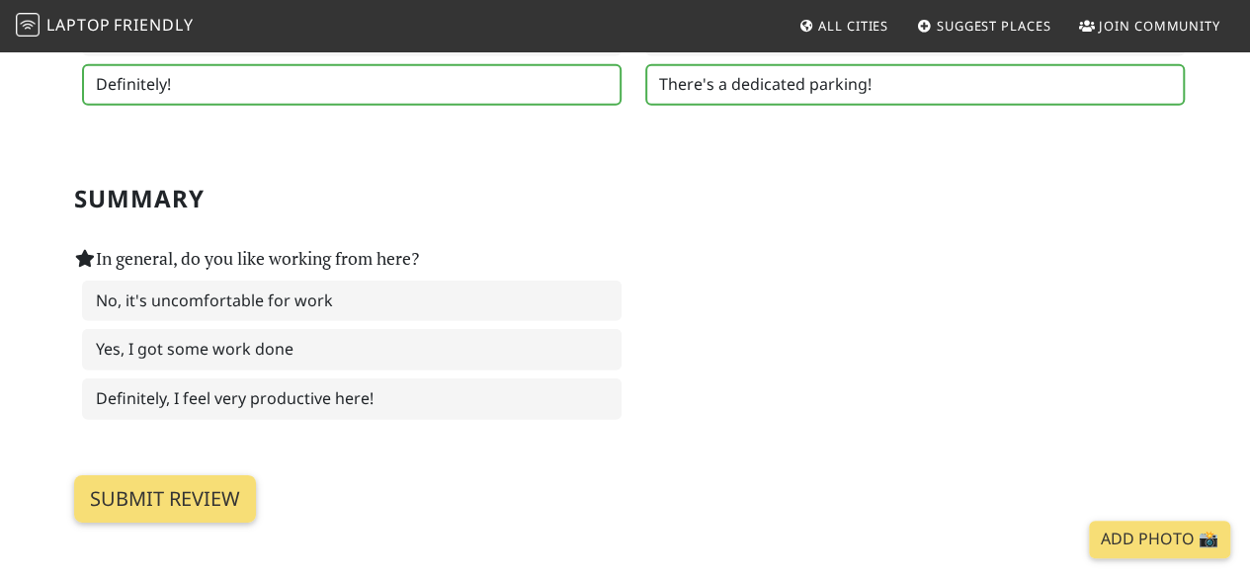
scroll to position [2812, 0]
click at [501, 388] on label "Definitely, I feel very productive here!" at bounding box center [352, 399] width 540 height 42
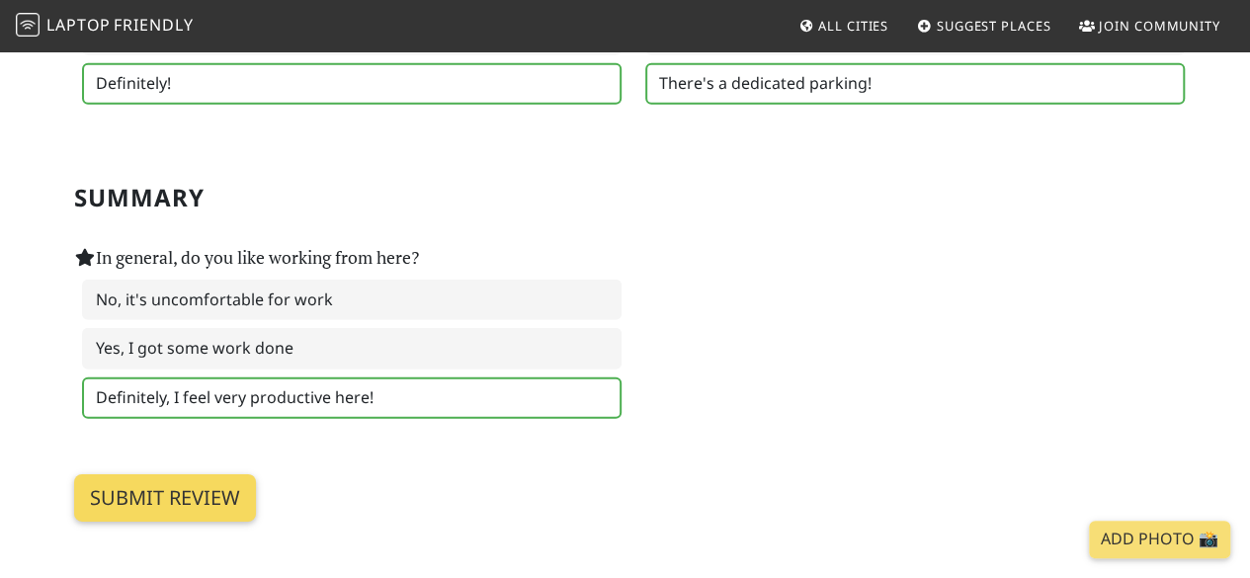
click at [193, 501] on input "Submit review" at bounding box center [165, 497] width 182 height 47
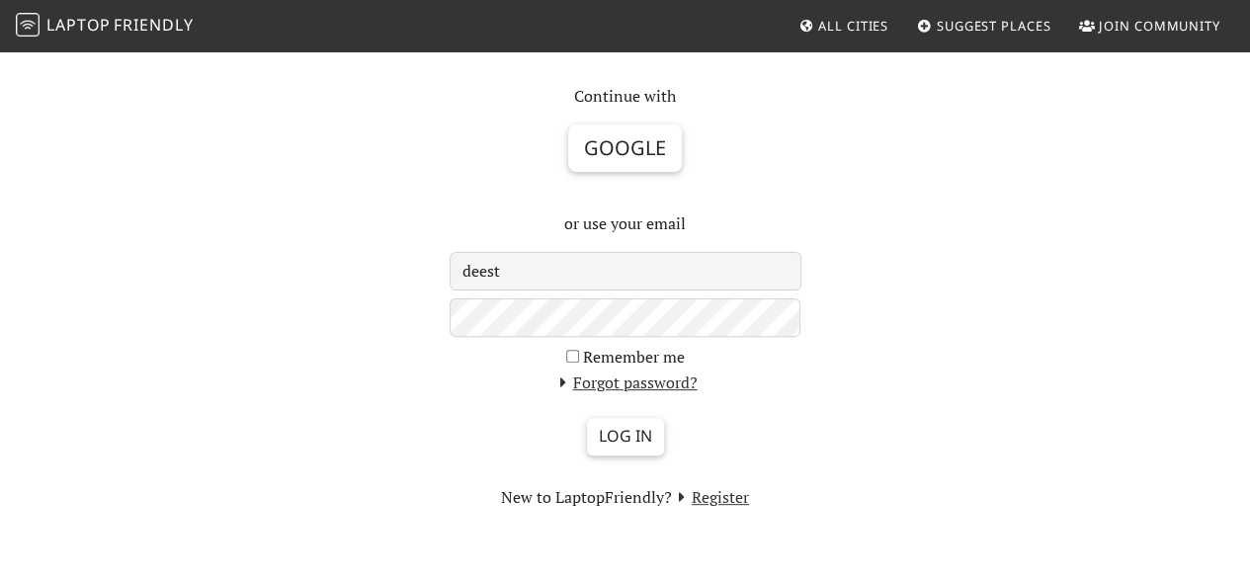
scroll to position [63, 0]
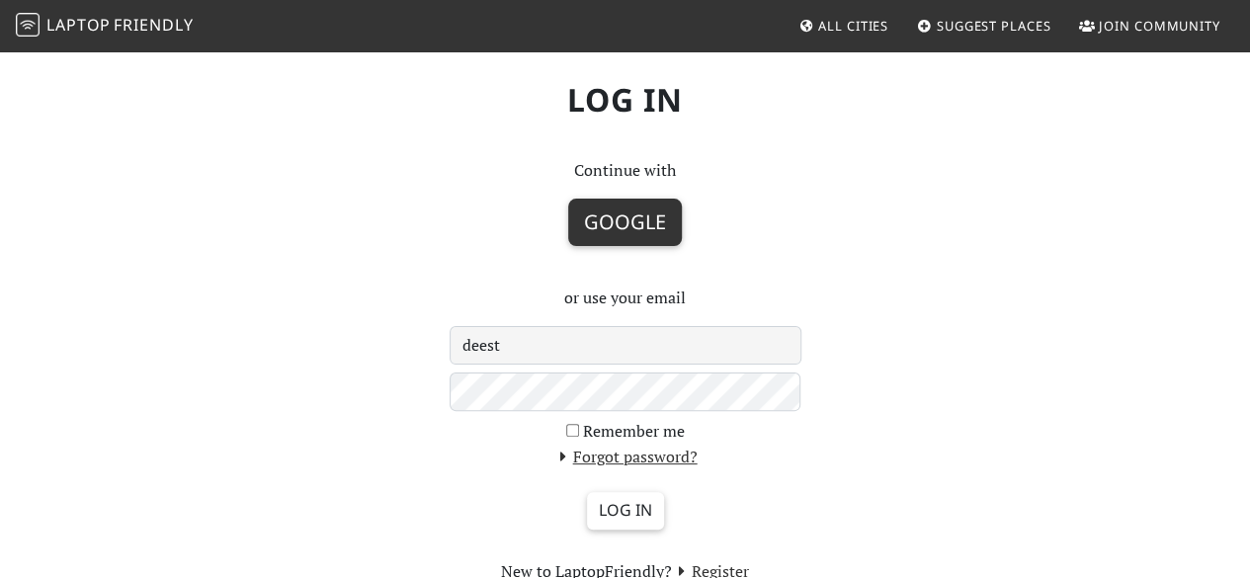
type input "deest"
click at [585, 219] on button "Google" at bounding box center [625, 222] width 114 height 47
